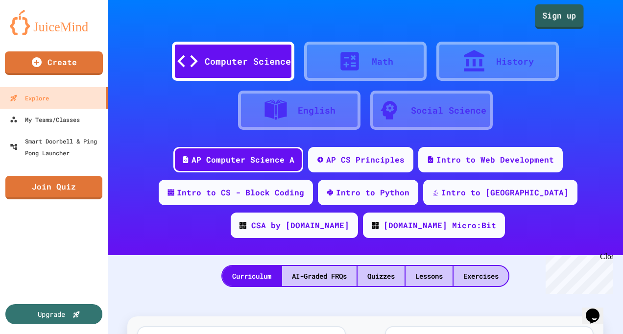
click at [550, 16] on link "Sign up" at bounding box center [559, 16] width 49 height 25
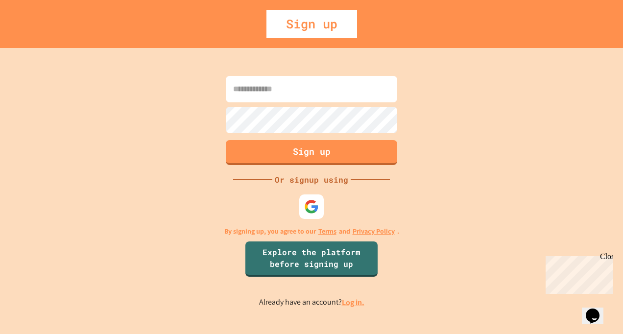
click at [341, 93] on input at bounding box center [312, 89] width 172 height 26
type input "**********"
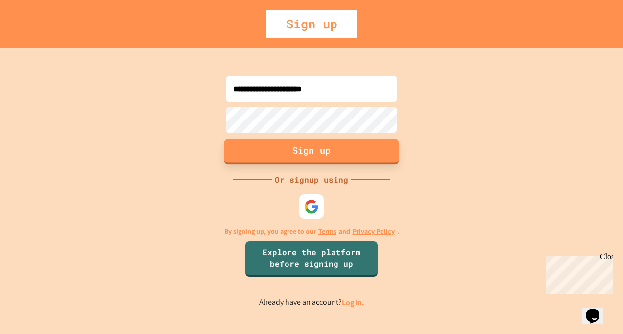
click at [321, 150] on button "Sign up" at bounding box center [311, 151] width 175 height 25
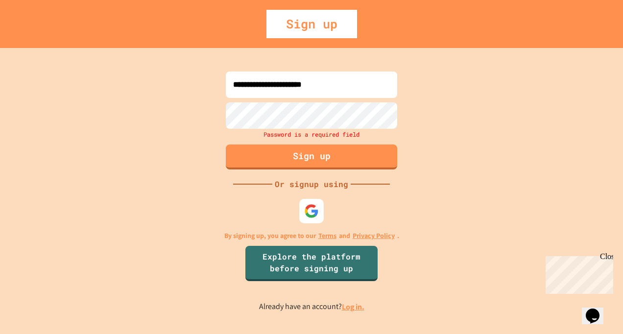
click at [479, 146] on div "**********" at bounding box center [311, 191] width 623 height 286
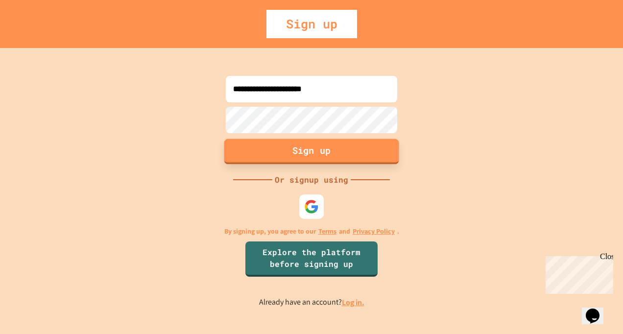
click at [319, 158] on button "Sign up" at bounding box center [311, 151] width 175 height 25
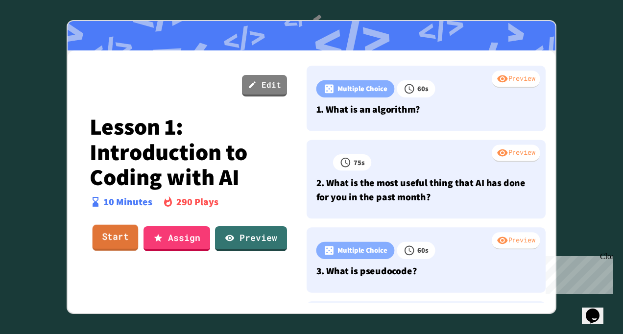
click at [109, 239] on link "Start" at bounding box center [116, 238] width 46 height 26
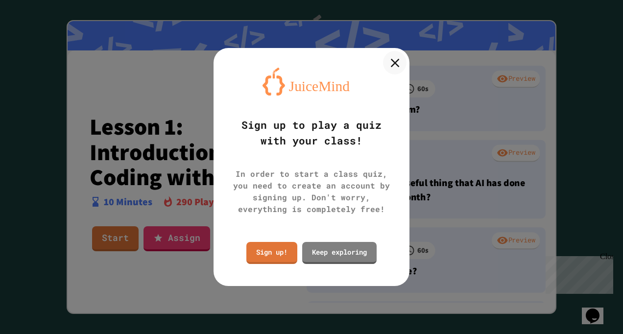
click at [397, 61] on icon at bounding box center [395, 62] width 15 height 15
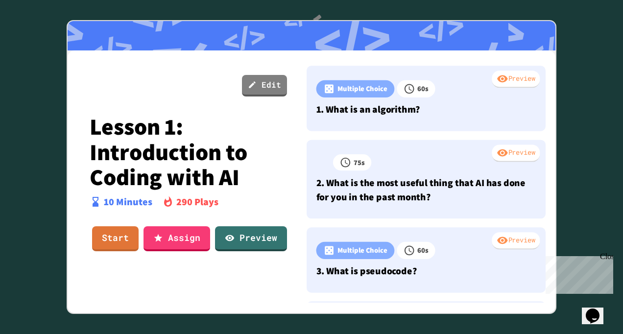
click at [608, 257] on div "Close" at bounding box center [606, 258] width 12 height 12
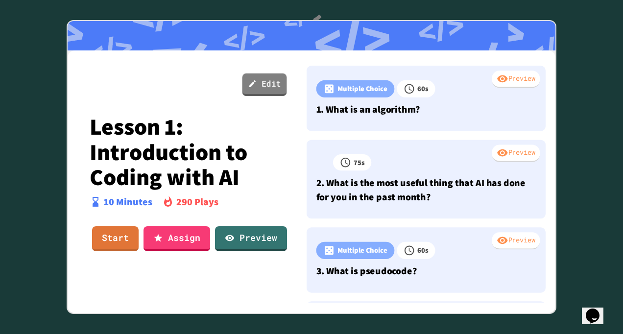
click at [264, 87] on link "Edit" at bounding box center [265, 85] width 45 height 23
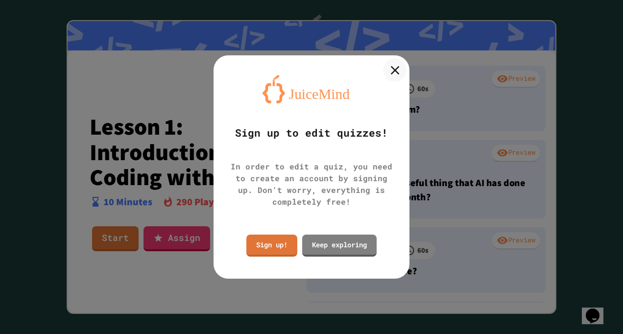
click at [397, 71] on icon at bounding box center [395, 70] width 15 height 15
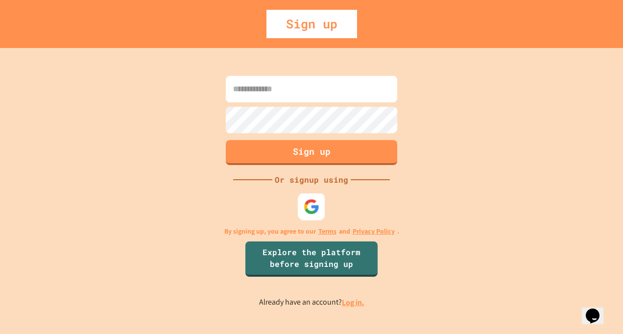
click at [312, 200] on img at bounding box center [312, 207] width 16 height 16
click at [354, 304] on link "Log in." at bounding box center [353, 302] width 23 height 10
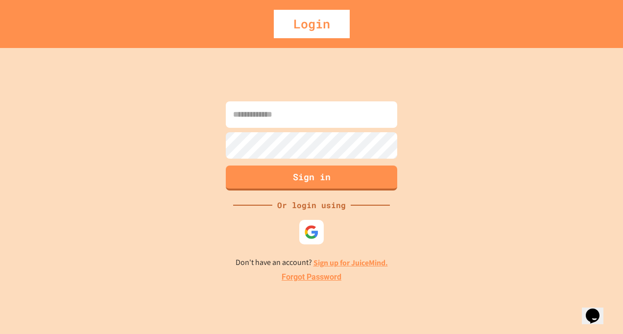
click at [327, 275] on link "Forgot Password" at bounding box center [312, 277] width 60 height 12
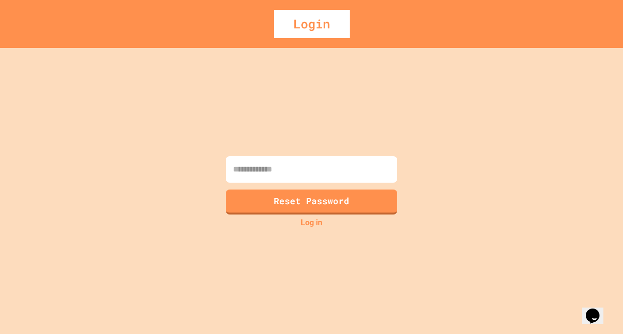
click at [322, 171] on input at bounding box center [312, 169] width 172 height 26
type input "**********"
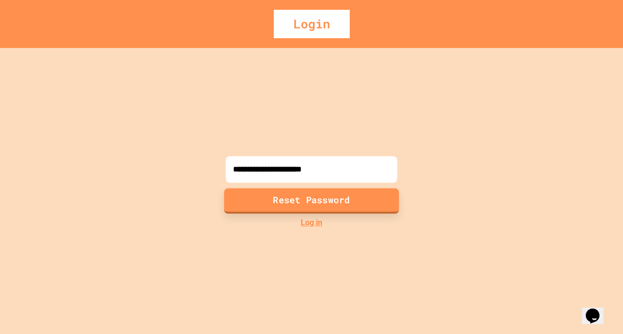
click at [318, 205] on button "Reset Password" at bounding box center [311, 200] width 175 height 25
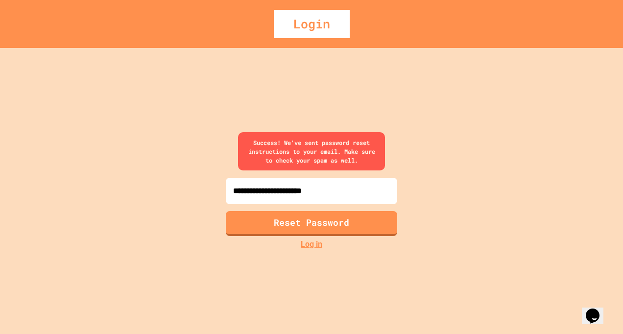
click at [316, 245] on link "Log in" at bounding box center [312, 245] width 22 height 12
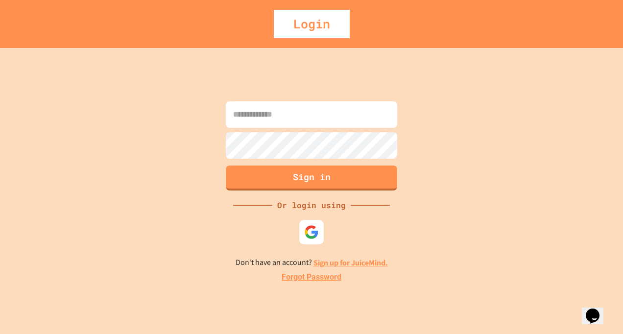
click at [308, 117] on input at bounding box center [312, 114] width 172 height 26
type input "**********"
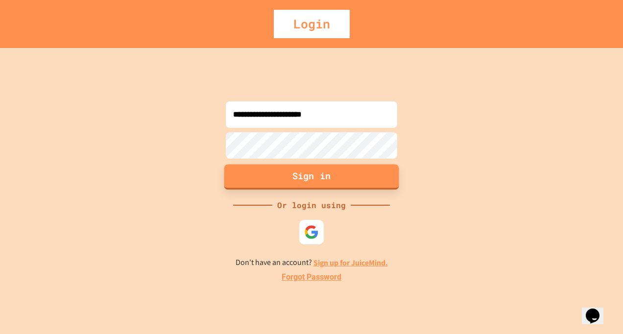
click at [331, 175] on button "Sign in" at bounding box center [311, 176] width 175 height 25
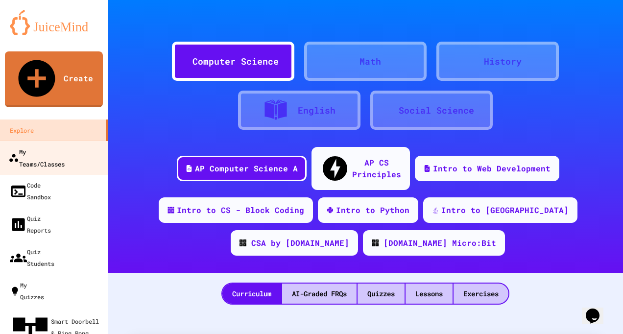
click at [65, 146] on div "My Teams/Classes" at bounding box center [36, 158] width 56 height 24
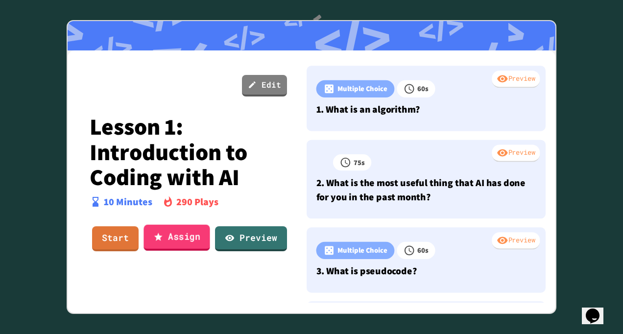
click at [172, 238] on link "Assign" at bounding box center [177, 238] width 66 height 26
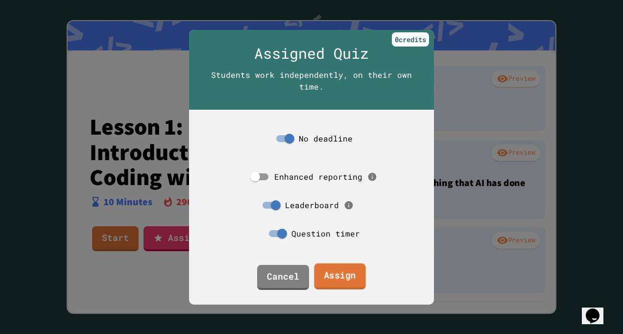
click at [333, 273] on link "Assign" at bounding box center [339, 276] width 51 height 26
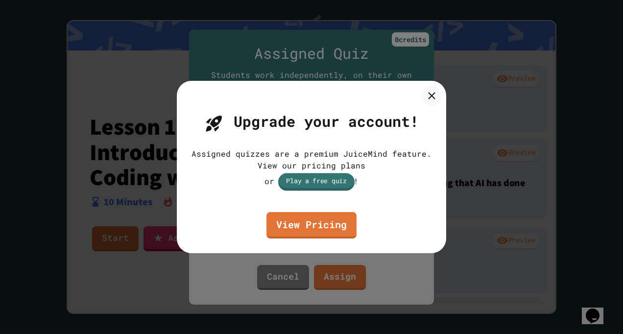
click at [328, 182] on link "Play a free quiz" at bounding box center [316, 182] width 76 height 18
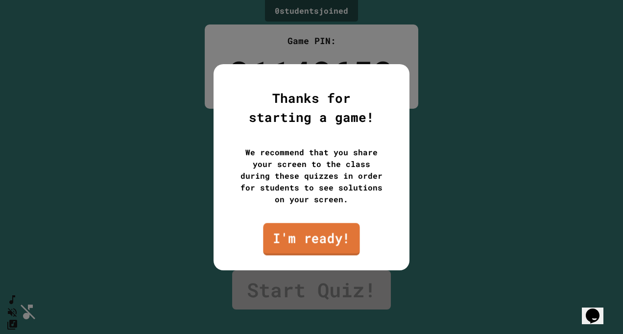
click at [318, 239] on link "I'm ready!" at bounding box center [311, 239] width 97 height 32
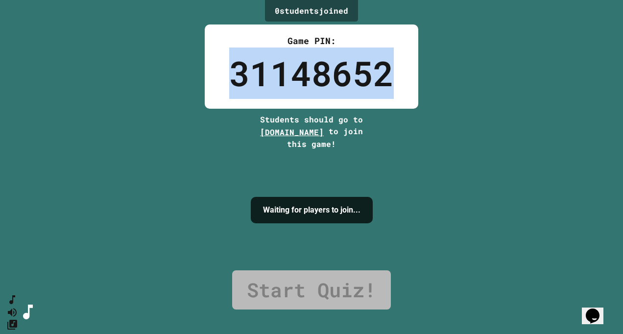
drag, startPoint x: 392, startPoint y: 75, endPoint x: 225, endPoint y: 73, distance: 166.6
click at [225, 73] on div "Game PIN: 31148652" at bounding box center [312, 67] width 214 height 84
copy div "31148652"
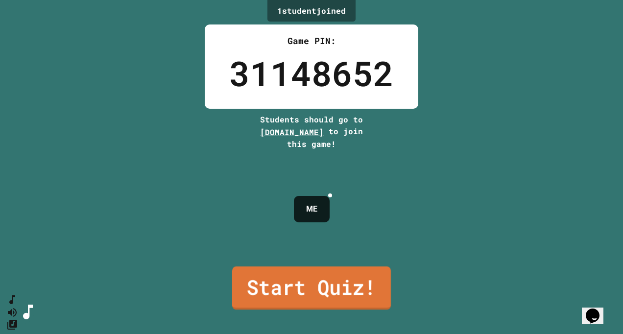
click at [292, 285] on link "Start Quiz!" at bounding box center [311, 288] width 159 height 43
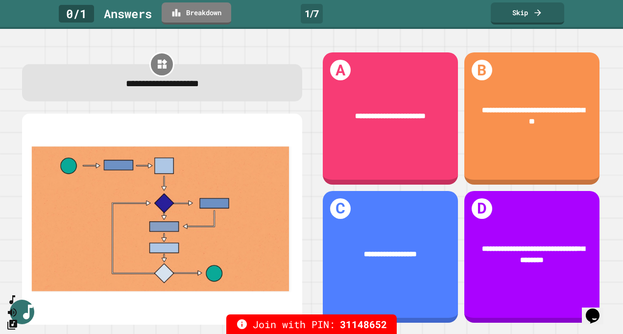
drag, startPoint x: 477, startPoint y: 137, endPoint x: 509, endPoint y: 145, distance: 32.2
click at [509, 145] on div "**********" at bounding box center [532, 118] width 135 height 132
click at [512, 113] on div "**********" at bounding box center [532, 116] width 105 height 23
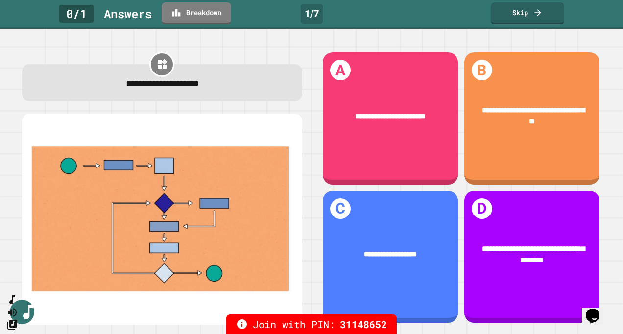
drag, startPoint x: 512, startPoint y: 113, endPoint x: 480, endPoint y: 84, distance: 42.7
click at [480, 84] on div "**********" at bounding box center [532, 118] width 135 height 132
click at [477, 67] on h1 "B" at bounding box center [482, 70] width 21 height 21
click at [381, 137] on div "**********" at bounding box center [390, 118] width 135 height 132
click at [488, 160] on div "**********" at bounding box center [532, 118] width 135 height 132
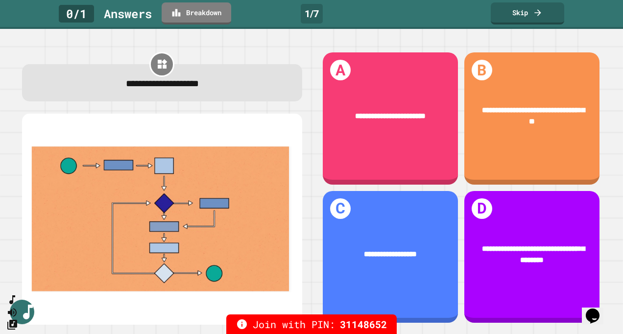
click at [352, 324] on span "31148652" at bounding box center [363, 324] width 47 height 15
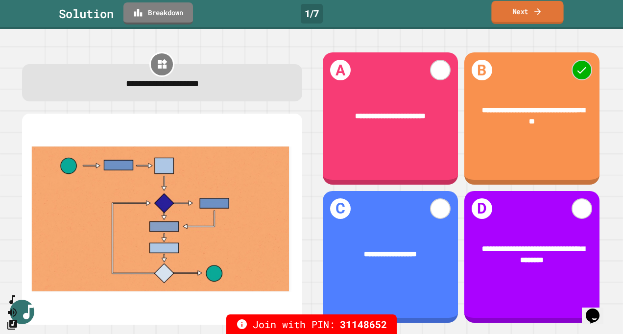
click at [547, 13] on link "Next" at bounding box center [527, 12] width 72 height 23
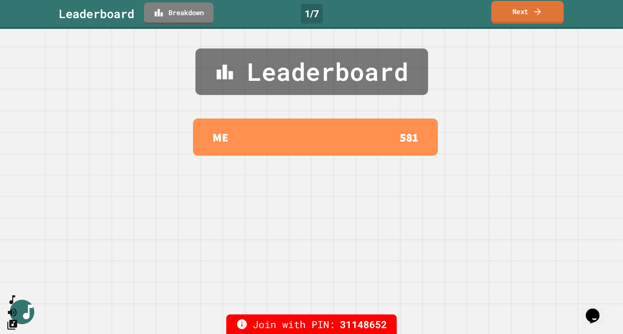
click at [536, 10] on icon at bounding box center [538, 11] width 10 height 10
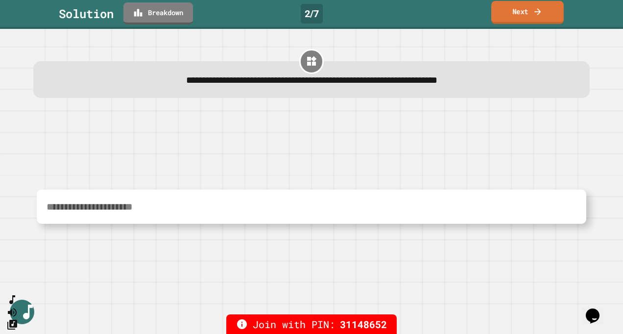
click at [520, 16] on link "Next" at bounding box center [527, 12] width 73 height 23
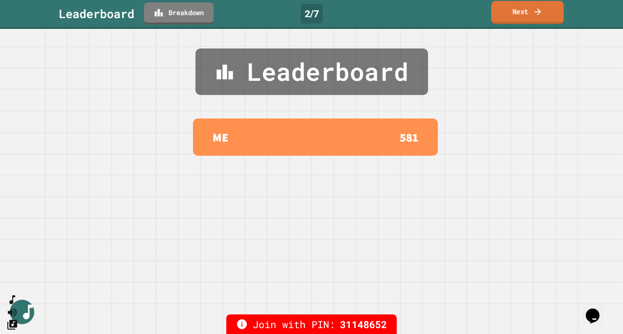
click at [520, 16] on link "Next" at bounding box center [527, 12] width 73 height 23
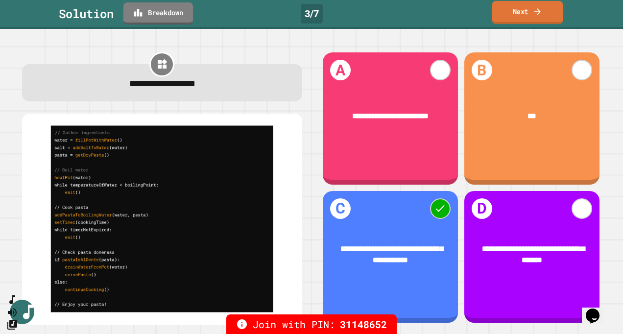
click at [519, 9] on link "Next" at bounding box center [527, 12] width 71 height 23
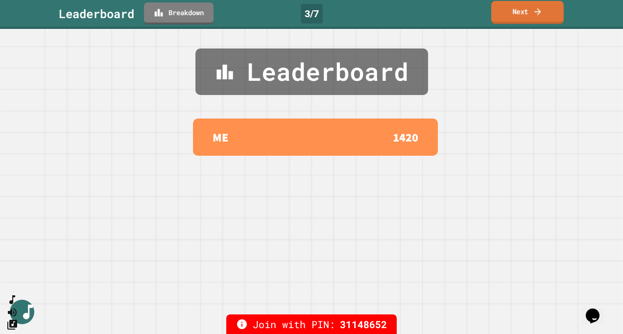
click at [515, 14] on link "Next" at bounding box center [527, 12] width 73 height 23
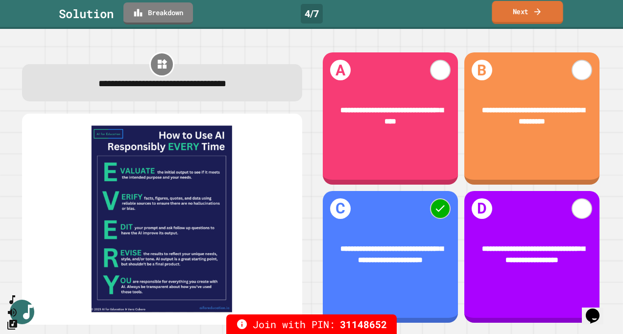
click at [506, 15] on link "Next" at bounding box center [527, 12] width 71 height 23
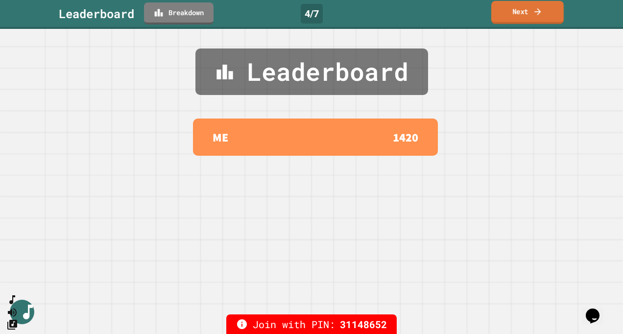
click at [507, 15] on link "Next" at bounding box center [527, 12] width 73 height 23
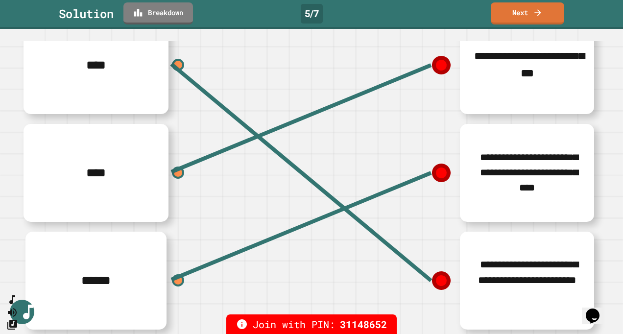
scroll to position [125, 0]
drag, startPoint x: 602, startPoint y: 200, endPoint x: 1, endPoint y: 1, distance: 632.8
click at [521, 17] on link "Next" at bounding box center [528, 12] width 72 height 23
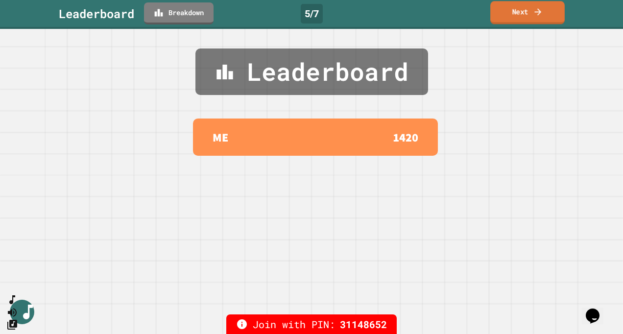
click at [535, 11] on icon at bounding box center [538, 11] width 10 height 10
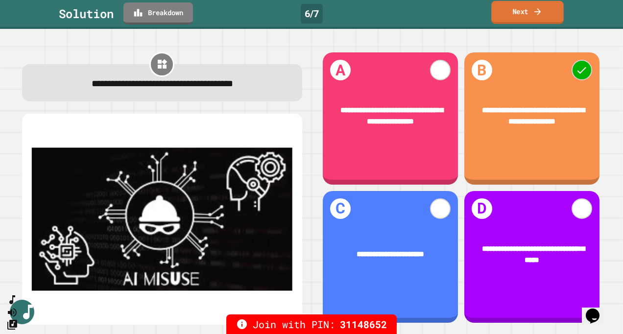
click at [518, 16] on link "Next" at bounding box center [527, 12] width 73 height 23
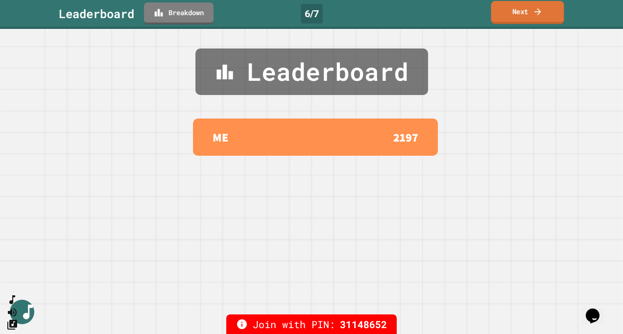
click at [520, 18] on link "Next" at bounding box center [527, 12] width 73 height 23
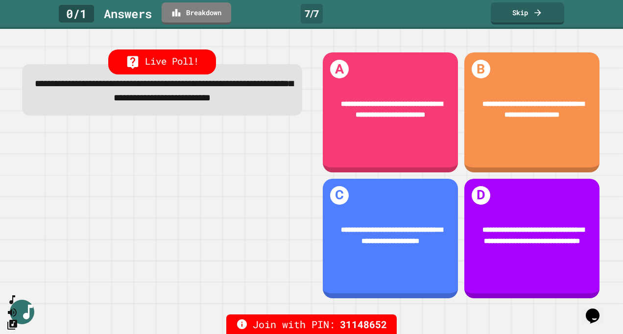
click at [384, 191] on div "**********" at bounding box center [390, 239] width 135 height 120
click at [330, 198] on div "**********" at bounding box center [390, 239] width 135 height 120
click at [341, 188] on h1 "C" at bounding box center [339, 195] width 19 height 19
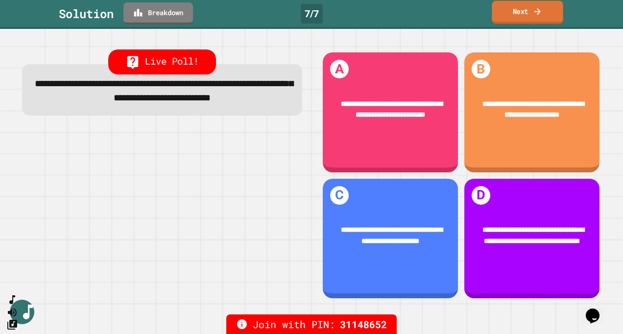
click at [521, 18] on link "Next" at bounding box center [527, 12] width 71 height 23
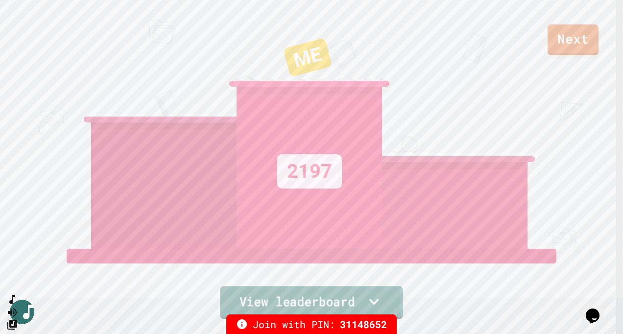
click at [375, 298] on icon at bounding box center [374, 302] width 19 height 21
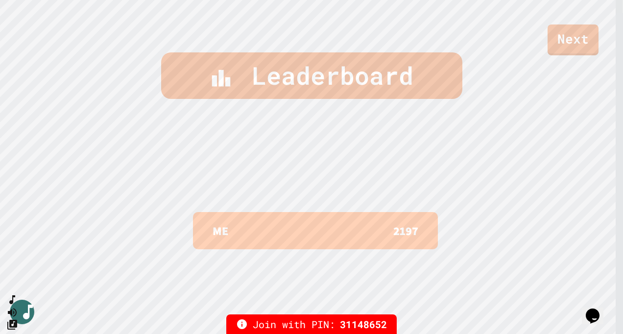
scroll to position [330, 0]
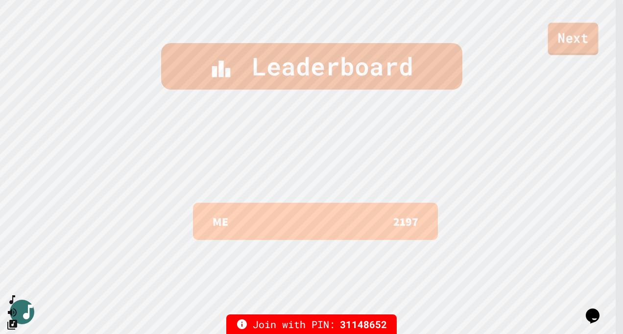
click at [578, 44] on link "Next" at bounding box center [573, 39] width 50 height 32
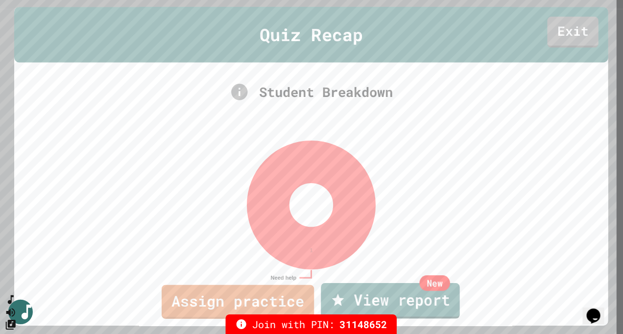
scroll to position [0, 0]
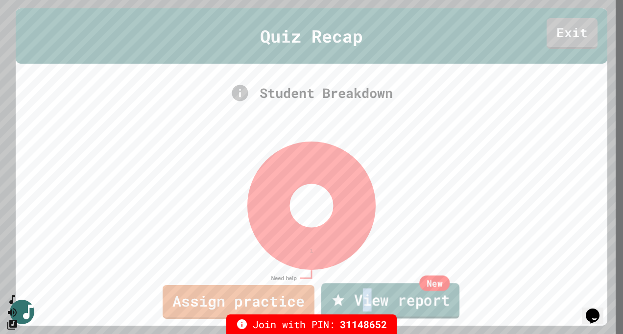
drag, startPoint x: 382, startPoint y: 298, endPoint x: 368, endPoint y: 297, distance: 14.7
click at [368, 297] on link "New View report" at bounding box center [390, 300] width 138 height 35
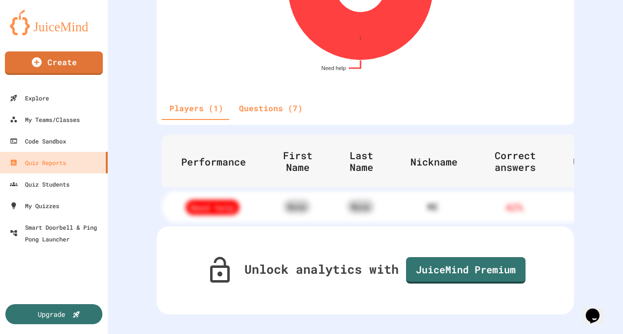
scroll to position [263, 0]
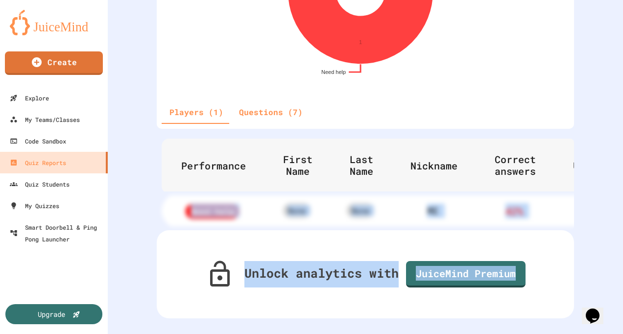
drag, startPoint x: 613, startPoint y: 267, endPoint x: 611, endPoint y: 170, distance: 96.6
click at [611, 170] on div "Reports Live Finished Lesson 1: Introduction to Coding with AI Your students sc…" at bounding box center [365, 167] width 515 height 334
click at [576, 213] on div "Reports Live Finished Lesson 1: Introduction to Coding with AI Your students sc…" at bounding box center [365, 167] width 515 height 334
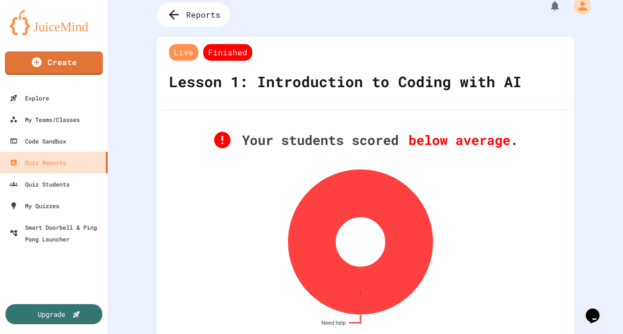
scroll to position [0, 0]
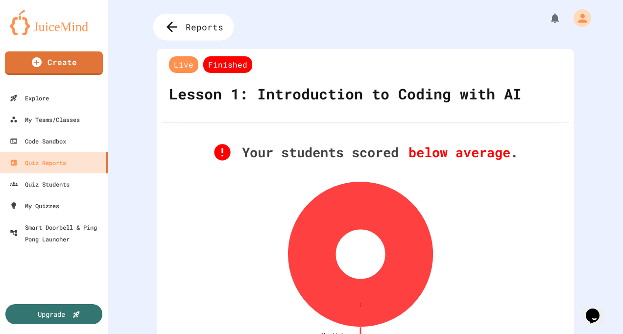
click at [189, 27] on span "Reports" at bounding box center [205, 27] width 38 height 13
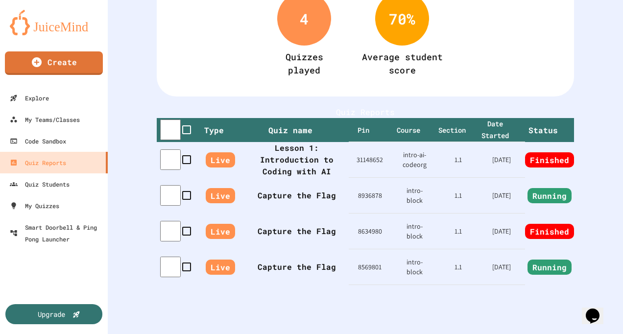
scroll to position [146, 0]
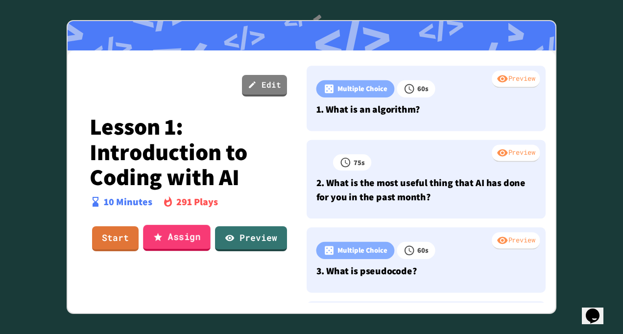
click at [182, 242] on link "Assign" at bounding box center [177, 238] width 68 height 26
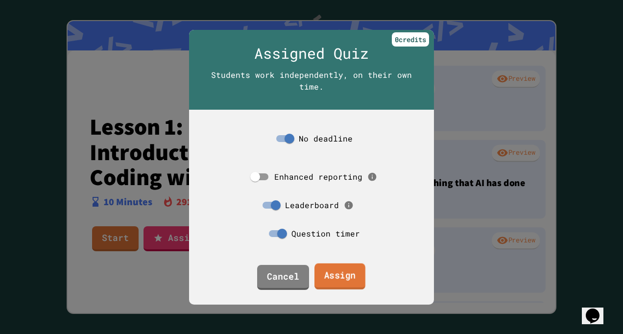
click at [333, 278] on link "Assign" at bounding box center [340, 276] width 51 height 26
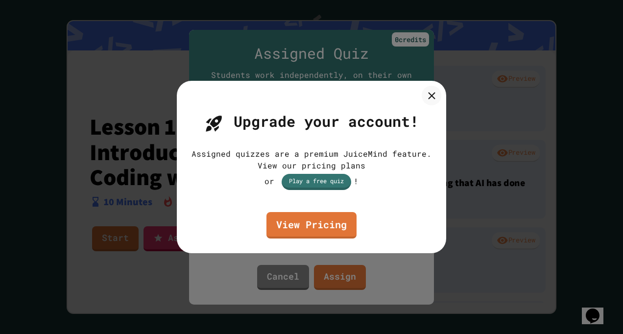
click at [329, 191] on div "Assigned quizzes are a premium JuiceMind feature. View our pricing plans or Pla…" at bounding box center [312, 170] width 240 height 45
click at [328, 180] on link "Play a free quiz" at bounding box center [316, 182] width 76 height 18
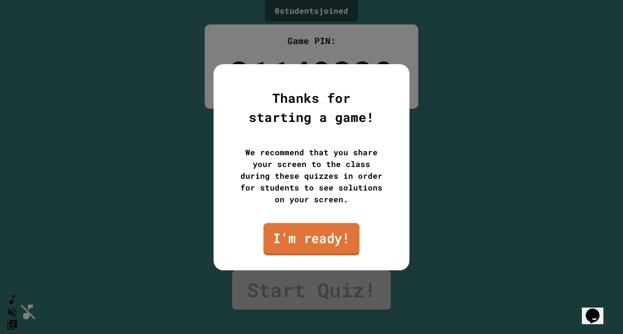
click at [333, 241] on link "I'm ready!" at bounding box center [312, 239] width 96 height 32
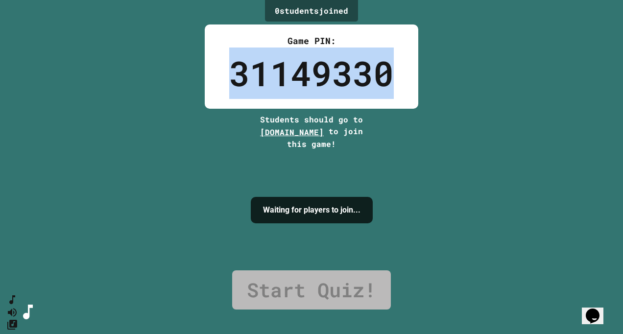
drag, startPoint x: 387, startPoint y: 67, endPoint x: 230, endPoint y: 75, distance: 156.5
click at [230, 75] on div "31149330" at bounding box center [311, 73] width 165 height 51
copy div "31149330"
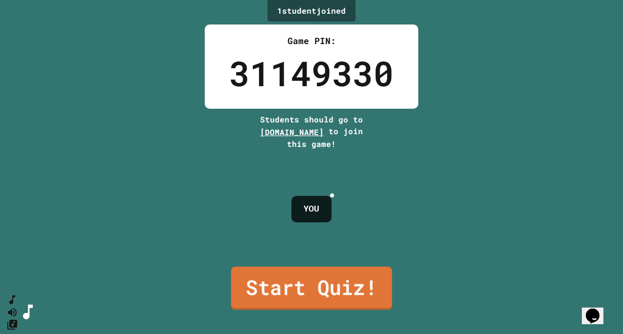
click at [287, 285] on link "Start Quiz!" at bounding box center [311, 288] width 161 height 43
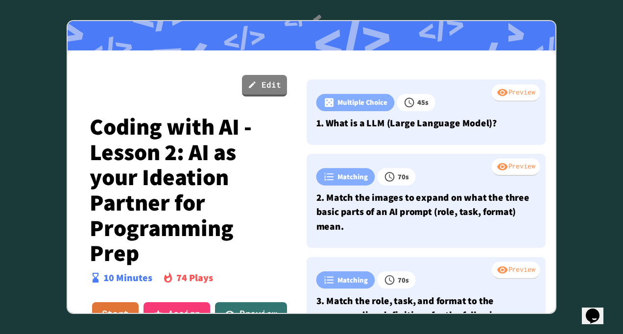
scroll to position [31, 0]
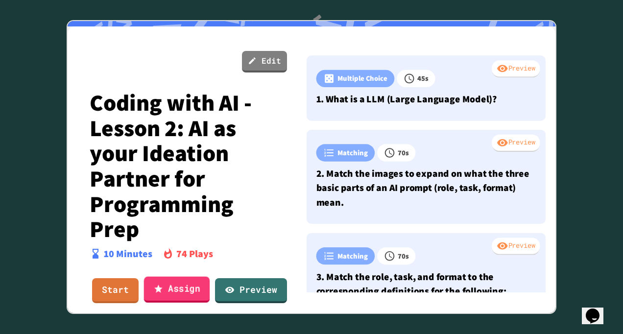
click at [187, 280] on link "Assign" at bounding box center [177, 290] width 66 height 26
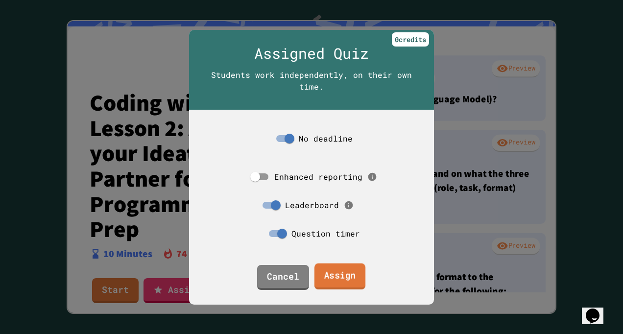
click at [340, 274] on link "Assign" at bounding box center [340, 276] width 51 height 26
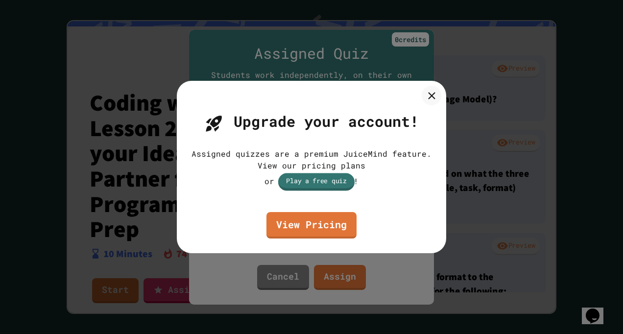
click at [320, 181] on link "Play a free quiz" at bounding box center [316, 182] width 76 height 18
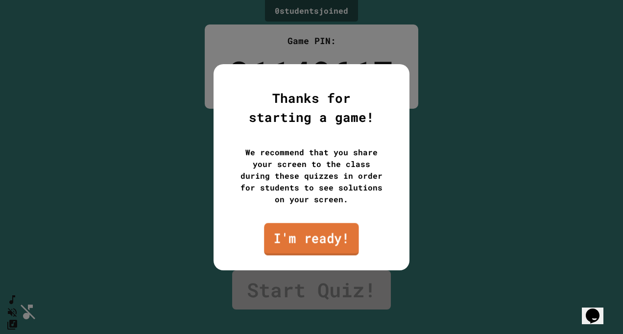
click at [319, 242] on link "I'm ready!" at bounding box center [311, 239] width 95 height 32
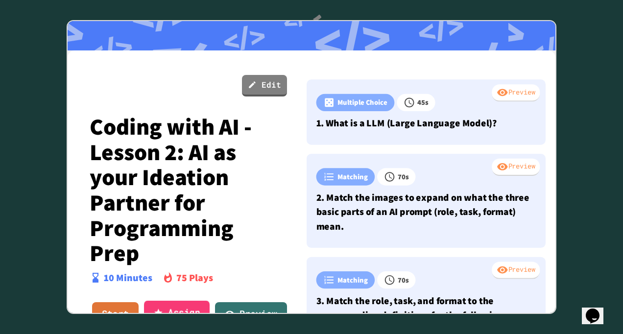
click at [163, 303] on link "Assign" at bounding box center [177, 314] width 66 height 26
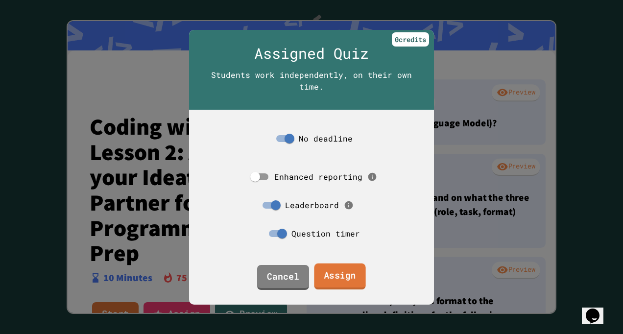
click at [335, 273] on link "Assign" at bounding box center [339, 276] width 51 height 26
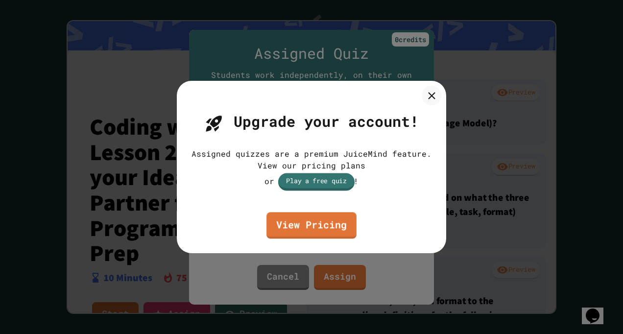
click at [310, 186] on link "Play a free quiz" at bounding box center [316, 182] width 76 height 18
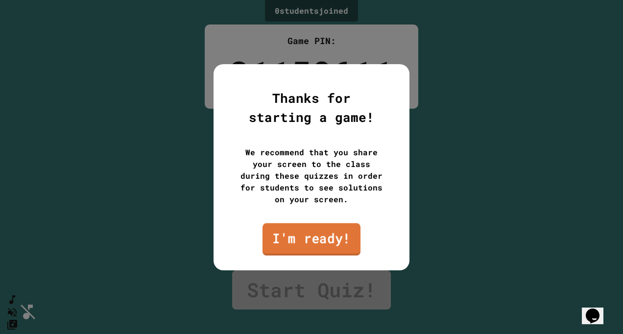
click at [320, 239] on link "I'm ready!" at bounding box center [312, 239] width 98 height 32
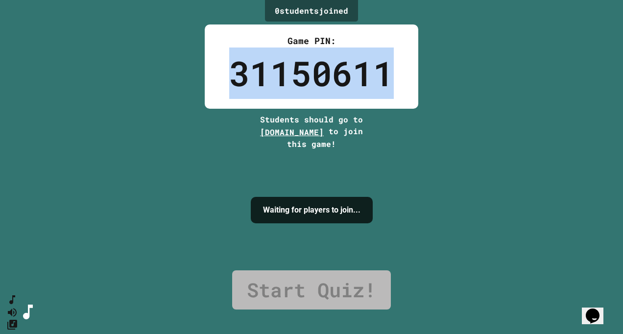
drag, startPoint x: 385, startPoint y: 73, endPoint x: 228, endPoint y: 77, distance: 156.9
click at [229, 77] on div "31150611" at bounding box center [311, 73] width 165 height 51
copy div "31150611"
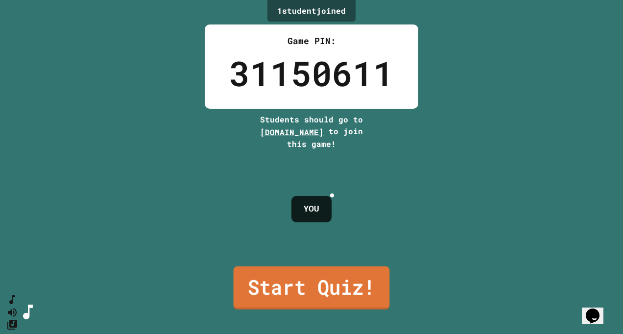
click at [280, 287] on link "Start Quiz!" at bounding box center [312, 288] width 156 height 43
